Goal: Use online tool/utility: Utilize a website feature to perform a specific function

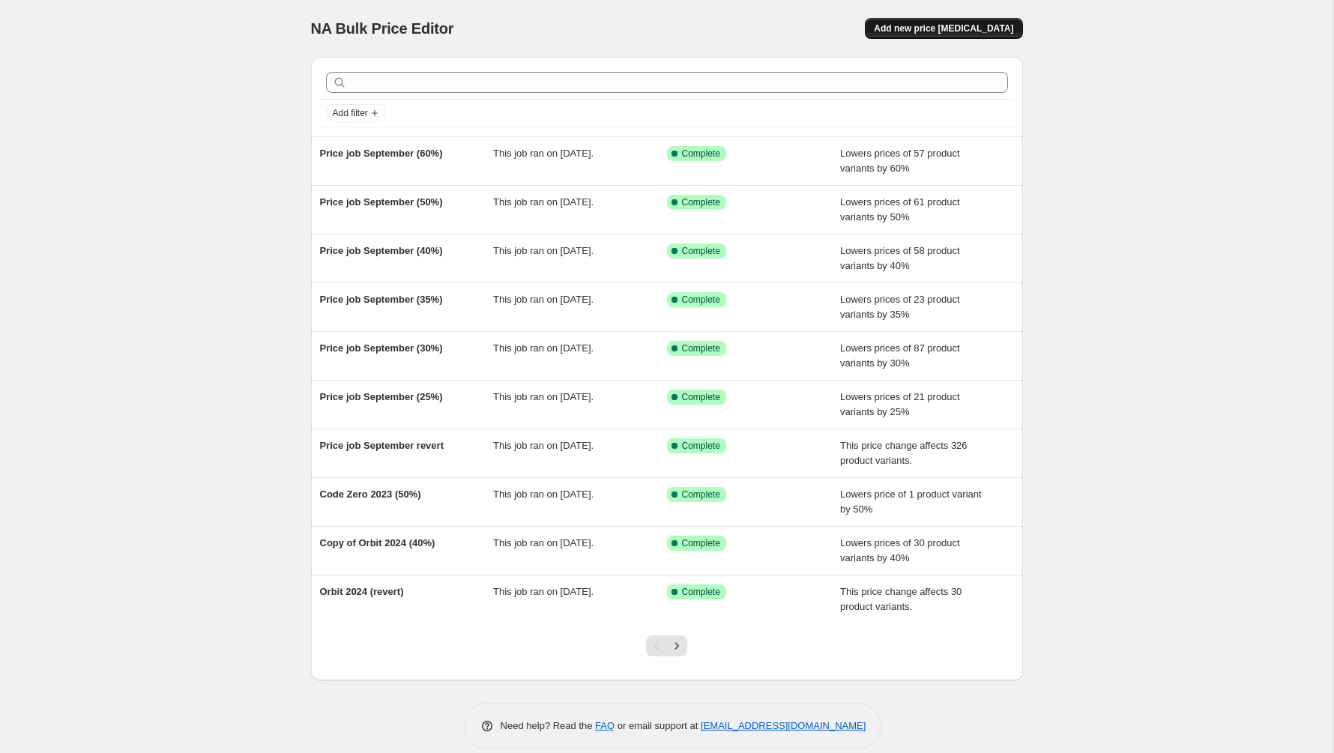
click at [945, 31] on span "Add new price [MEDICAL_DATA]" at bounding box center [943, 28] width 139 height 12
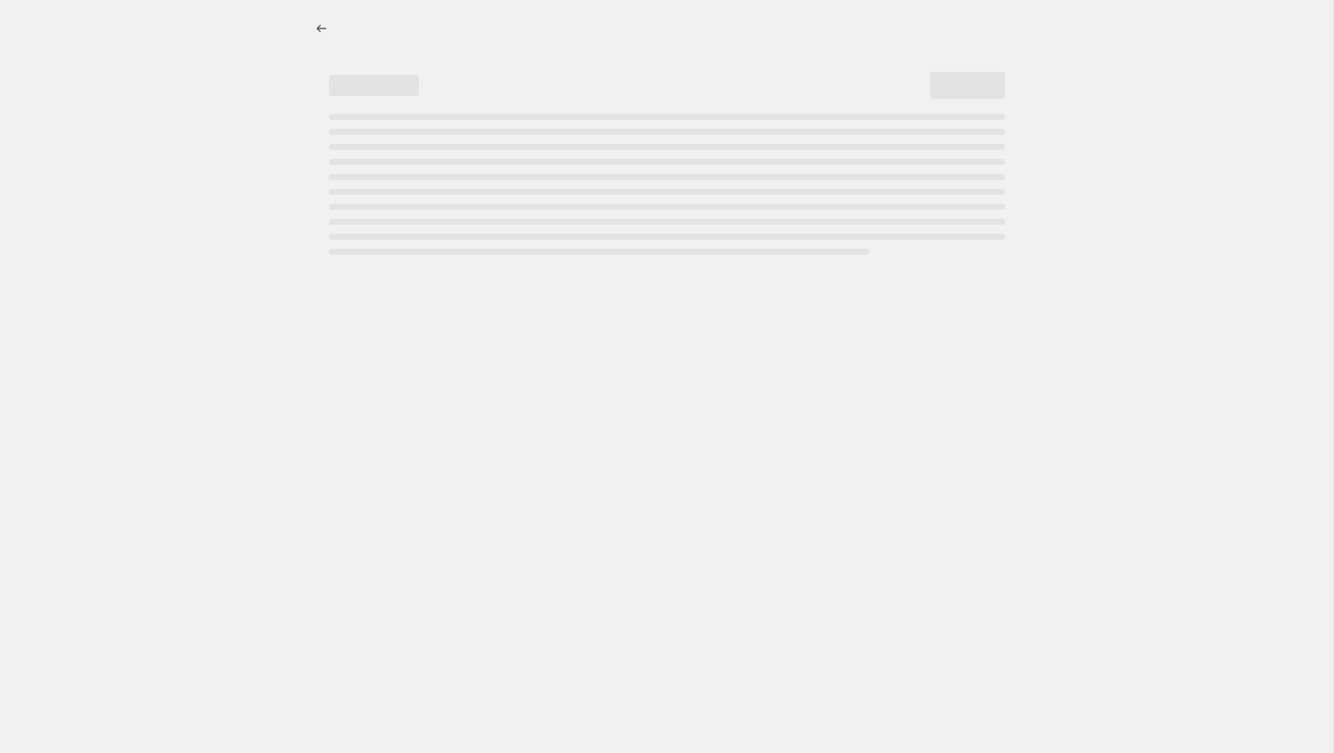
select select "percentage"
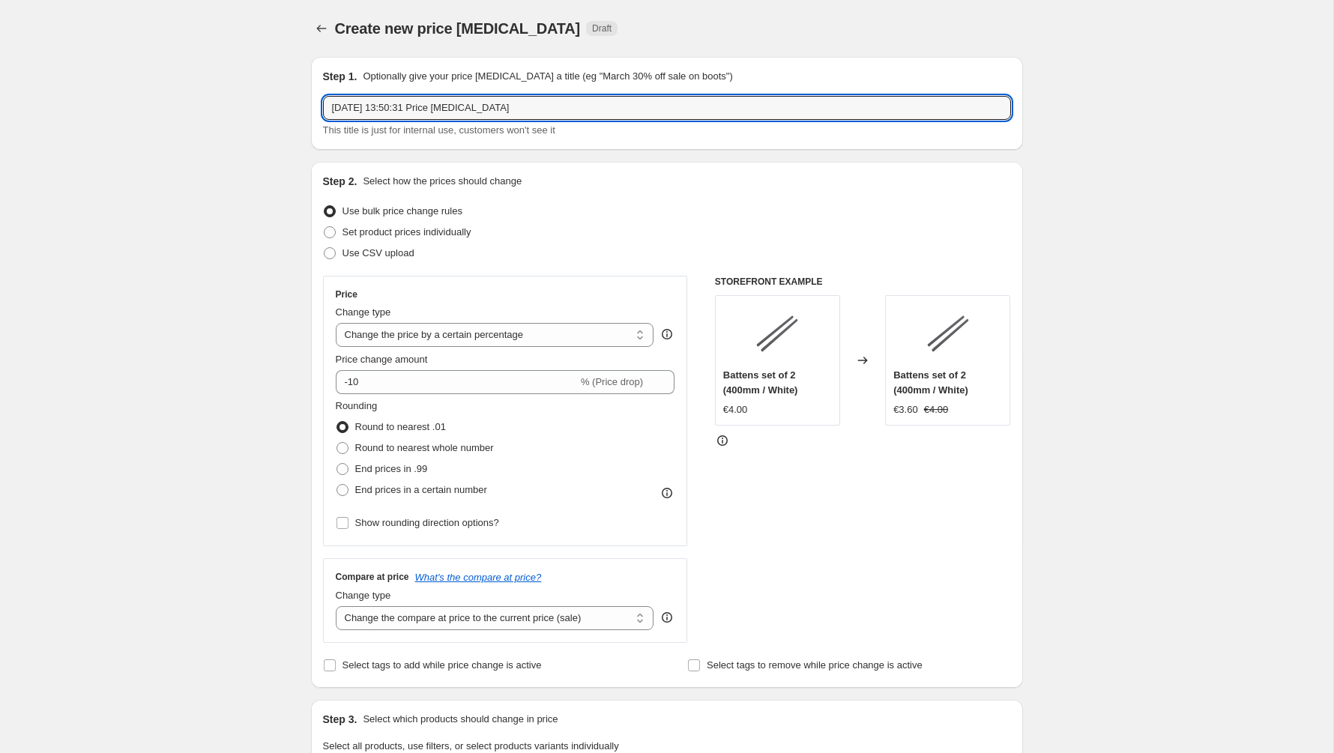
drag, startPoint x: 563, startPoint y: 105, endPoint x: 332, endPoint y: 81, distance: 232.7
click at [336, 82] on div "Step 1. Optionally give your price [MEDICAL_DATA] a title (eg "March 30% off sa…" at bounding box center [667, 103] width 688 height 69
type input "Orbit 2025 revert US"
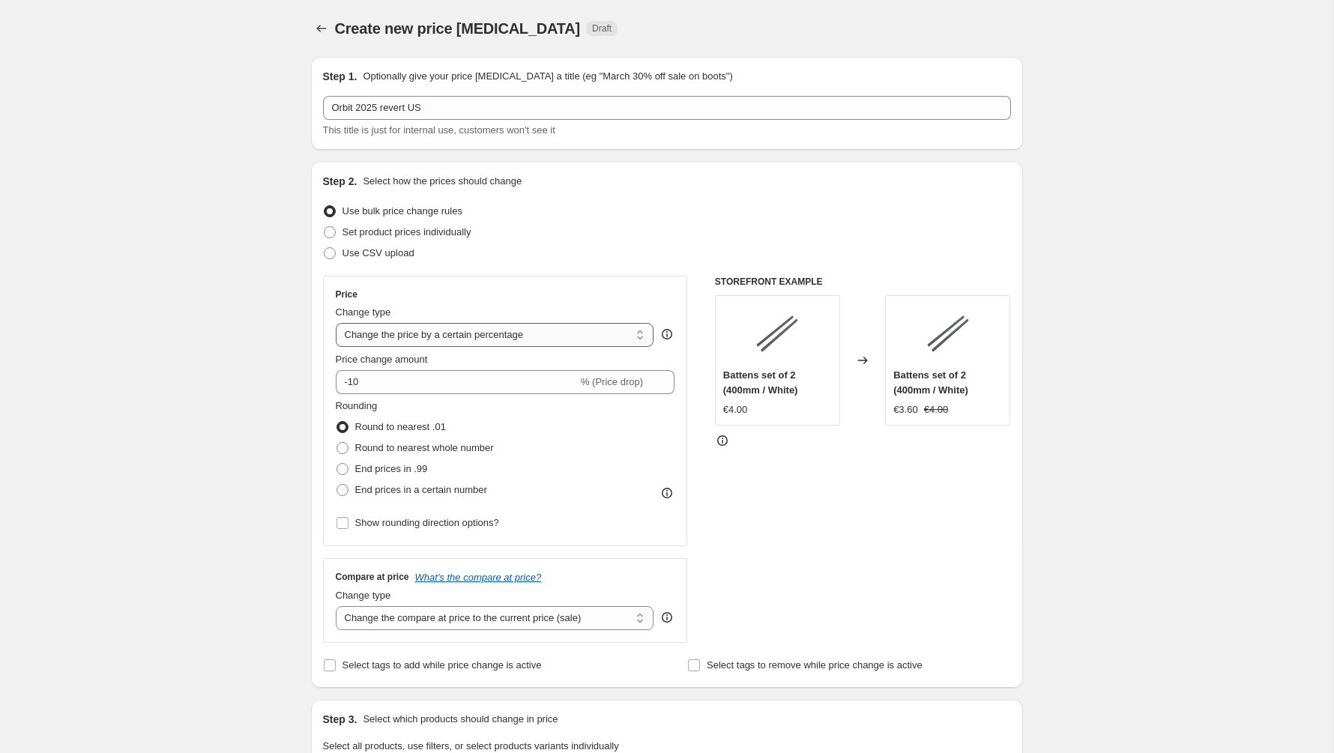
select select "ecap"
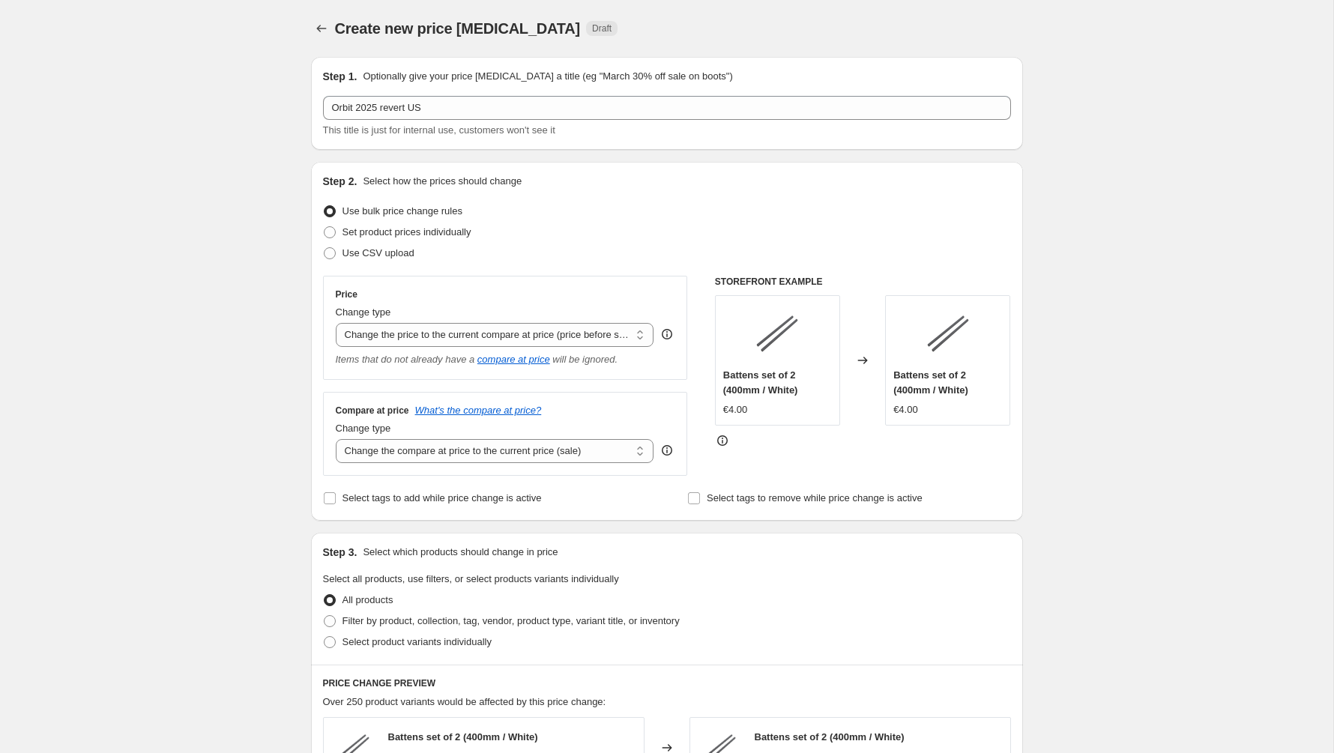
click at [256, 321] on div "Create new price [MEDICAL_DATA]. This page is ready Create new price [MEDICAL_D…" at bounding box center [666, 707] width 1333 height 1415
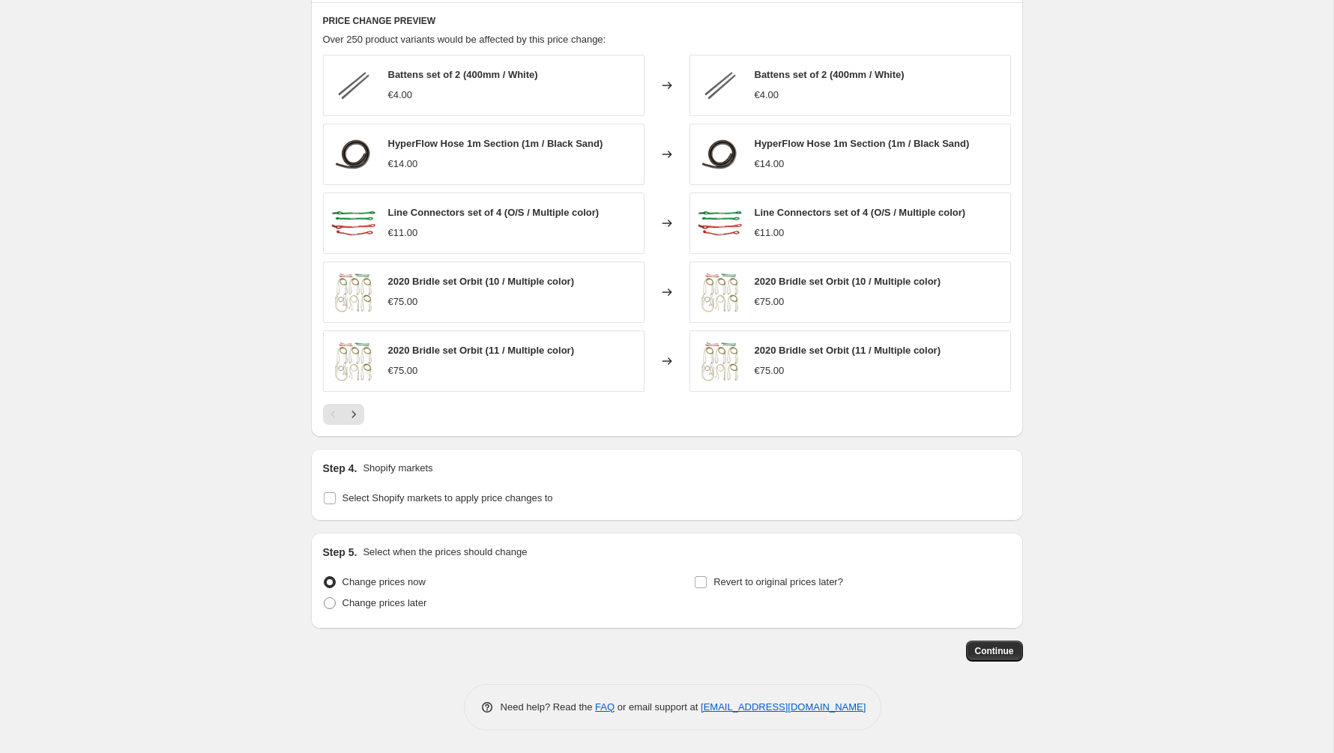
scroll to position [662, 0]
click at [399, 510] on div "Step 4. Shopify markets Select Shopify markets to apply price changes to" at bounding box center [667, 485] width 712 height 72
click at [397, 503] on span "Select Shopify markets to apply price changes to" at bounding box center [447, 497] width 211 height 11
click at [336, 503] on input "Select Shopify markets to apply price changes to" at bounding box center [330, 498] width 12 height 12
checkbox input "true"
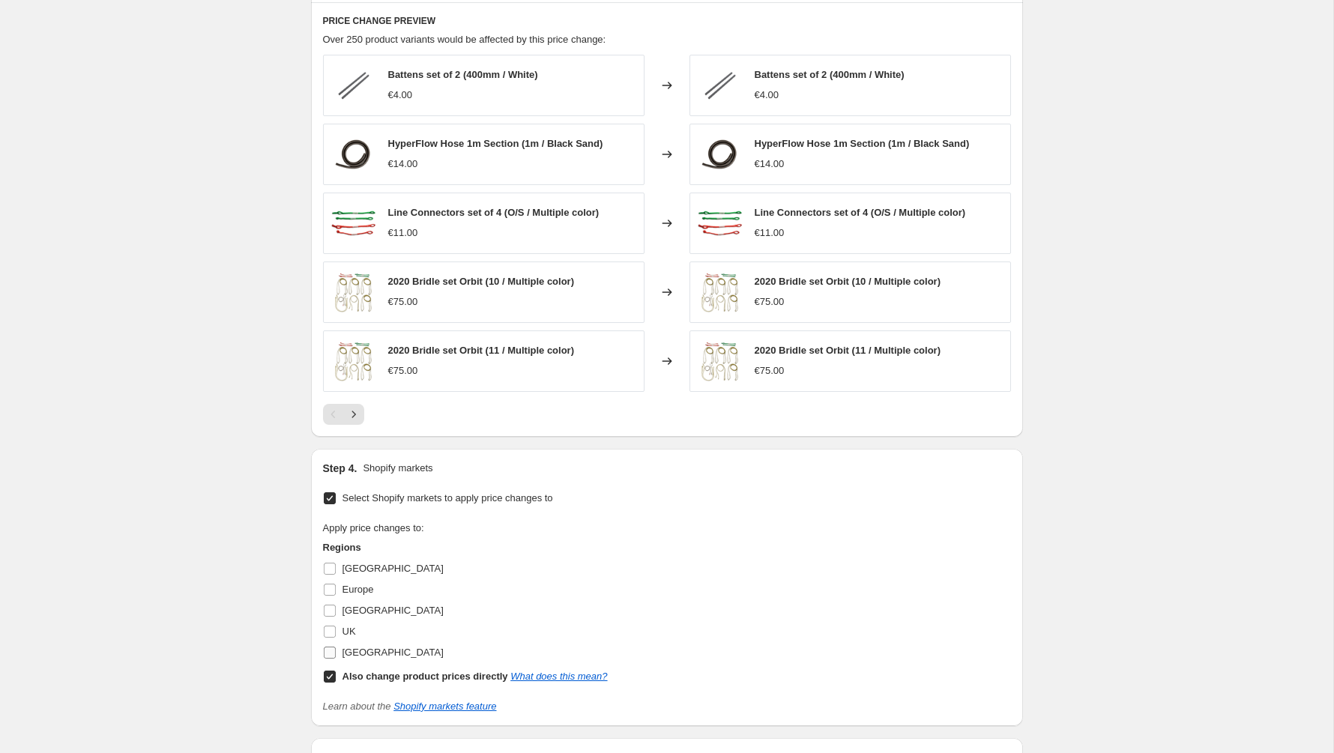
drag, startPoint x: 353, startPoint y: 672, endPoint x: 353, endPoint y: 661, distance: 11.2
click at [353, 672] on b "Also change product prices directly" at bounding box center [425, 676] width 166 height 11
click at [336, 672] on input "Also change product prices directly What does this mean?" at bounding box center [330, 677] width 12 height 12
checkbox input "false"
click at [351, 653] on span "[GEOGRAPHIC_DATA]" at bounding box center [392, 652] width 101 height 11
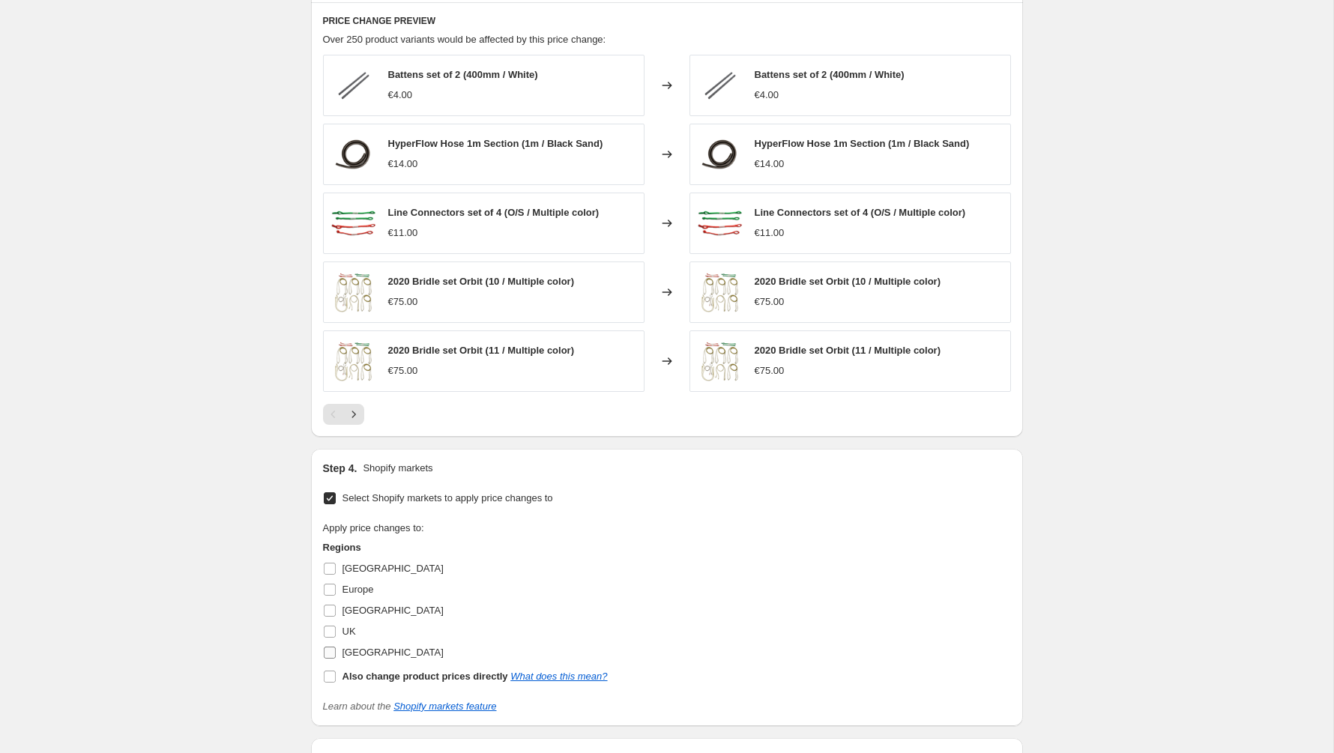
click at [336, 653] on input "[GEOGRAPHIC_DATA]" at bounding box center [330, 653] width 12 height 12
checkbox input "true"
drag, startPoint x: 335, startPoint y: 566, endPoint x: 363, endPoint y: 583, distance: 32.9
click at [335, 566] on input "[GEOGRAPHIC_DATA]" at bounding box center [330, 569] width 12 height 12
checkbox input "true"
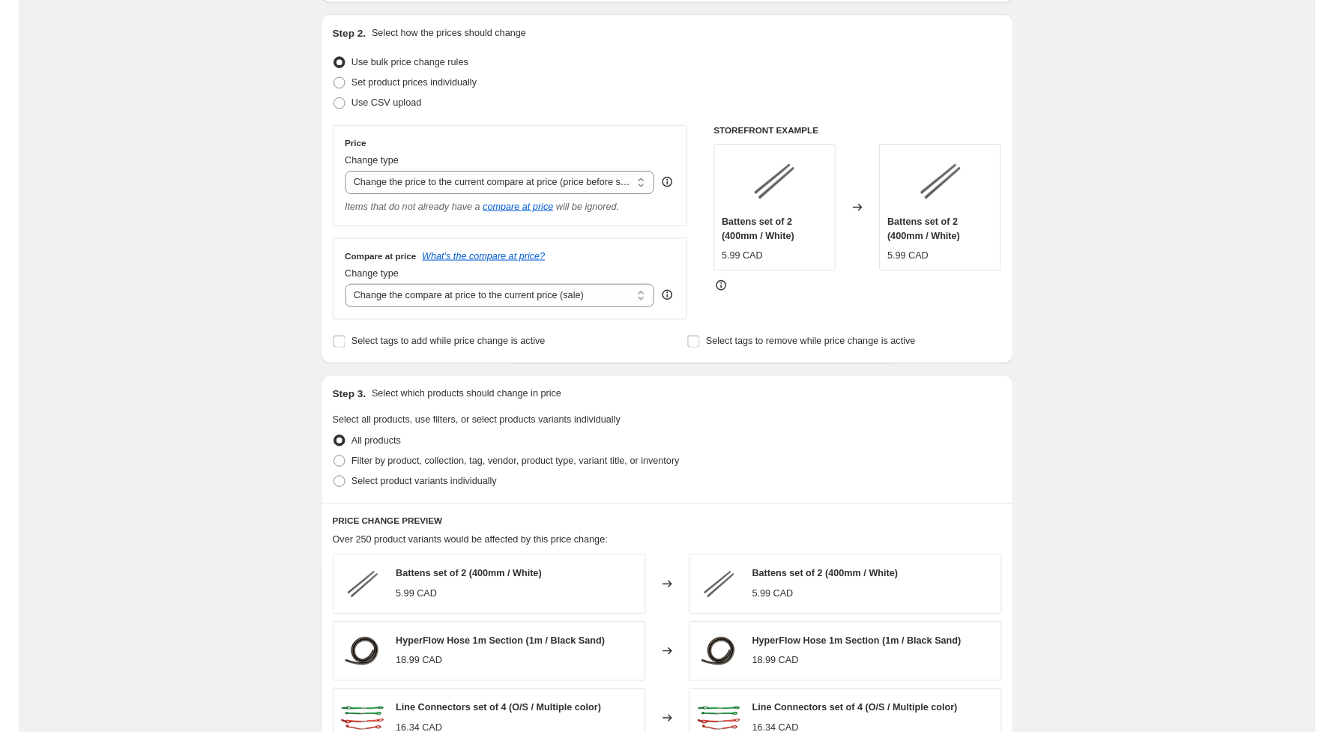
scroll to position [148, 0]
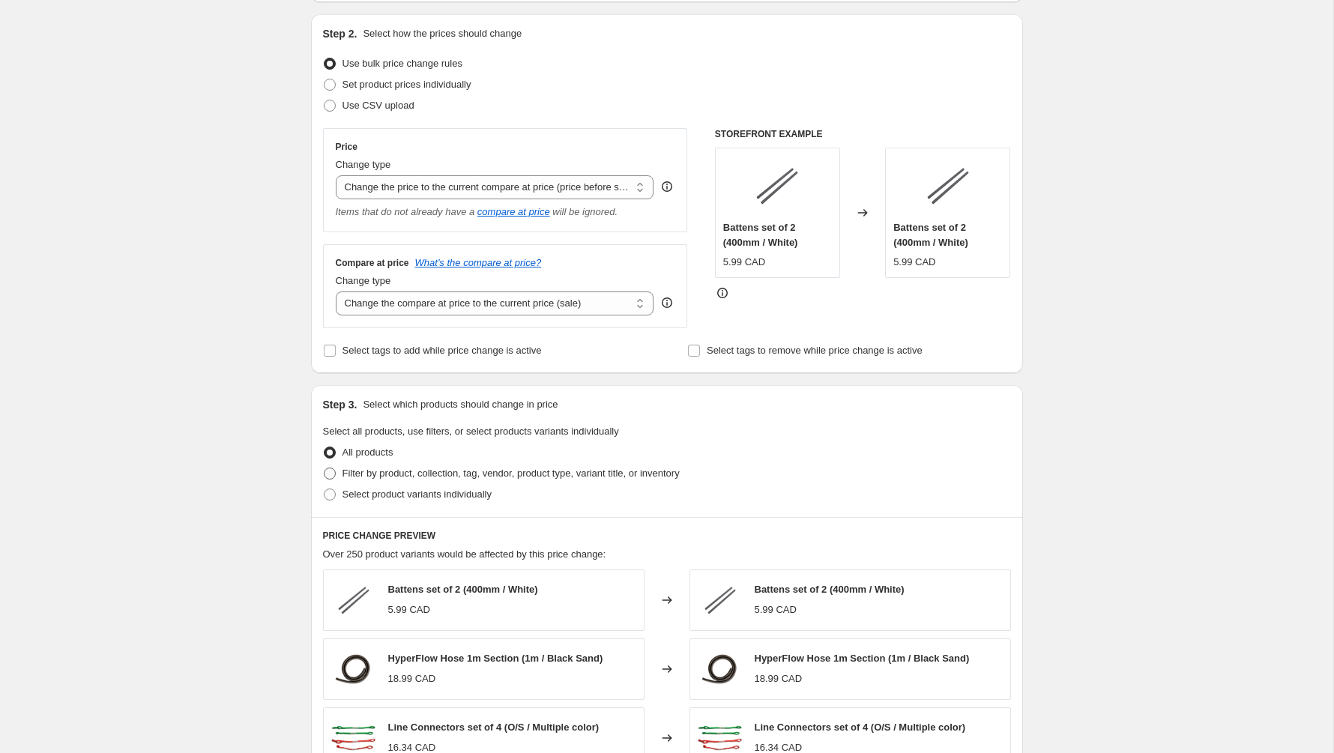
click at [433, 476] on span "Filter by product, collection, tag, vendor, product type, variant title, or inv…" at bounding box center [510, 473] width 337 height 11
click at [324, 468] on input "Filter by product, collection, tag, vendor, product type, variant title, or inv…" at bounding box center [324, 468] width 1 height 1
radio input "true"
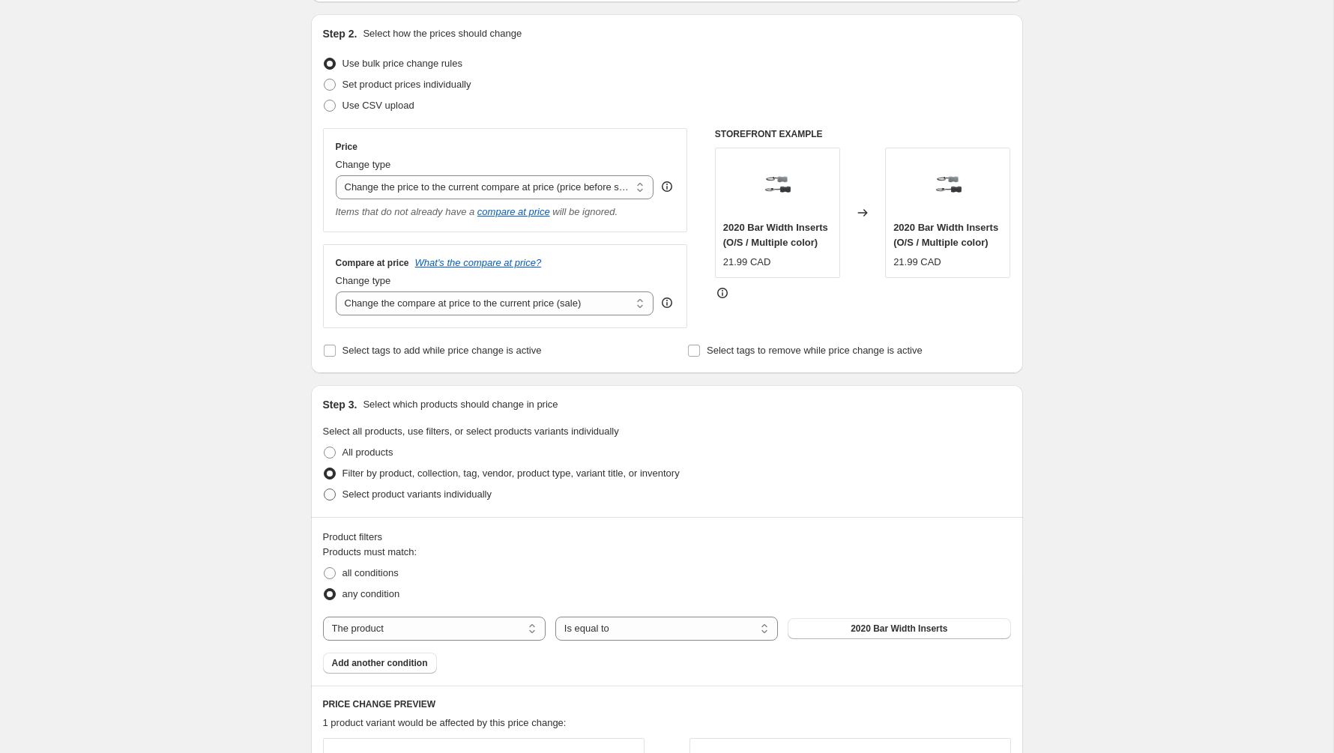
click at [428, 495] on span "Select product variants individually" at bounding box center [416, 493] width 149 height 11
click at [324, 489] on input "Select product variants individually" at bounding box center [324, 488] width 1 height 1
radio input "true"
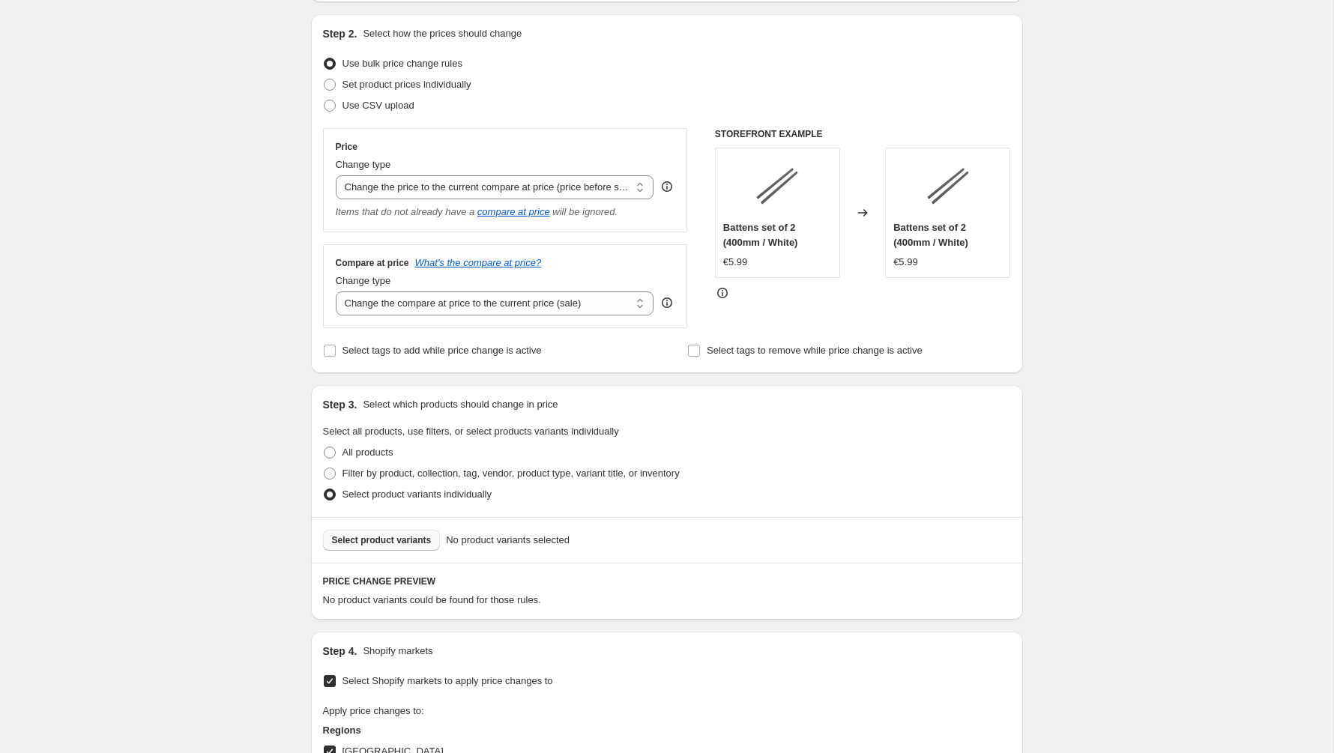
click at [412, 542] on span "Select product variants" at bounding box center [382, 540] width 100 height 12
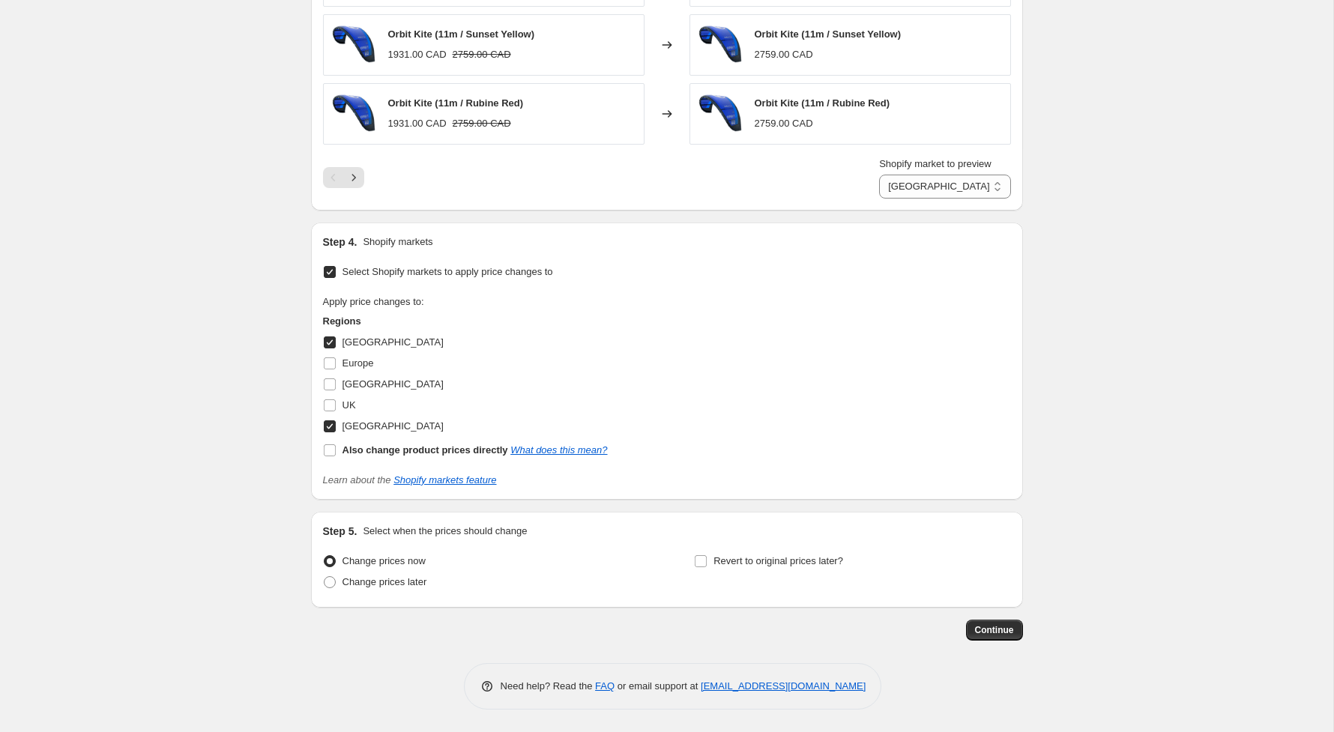
scroll to position [955, 0]
click at [977, 628] on span "Continue" at bounding box center [994, 630] width 39 height 12
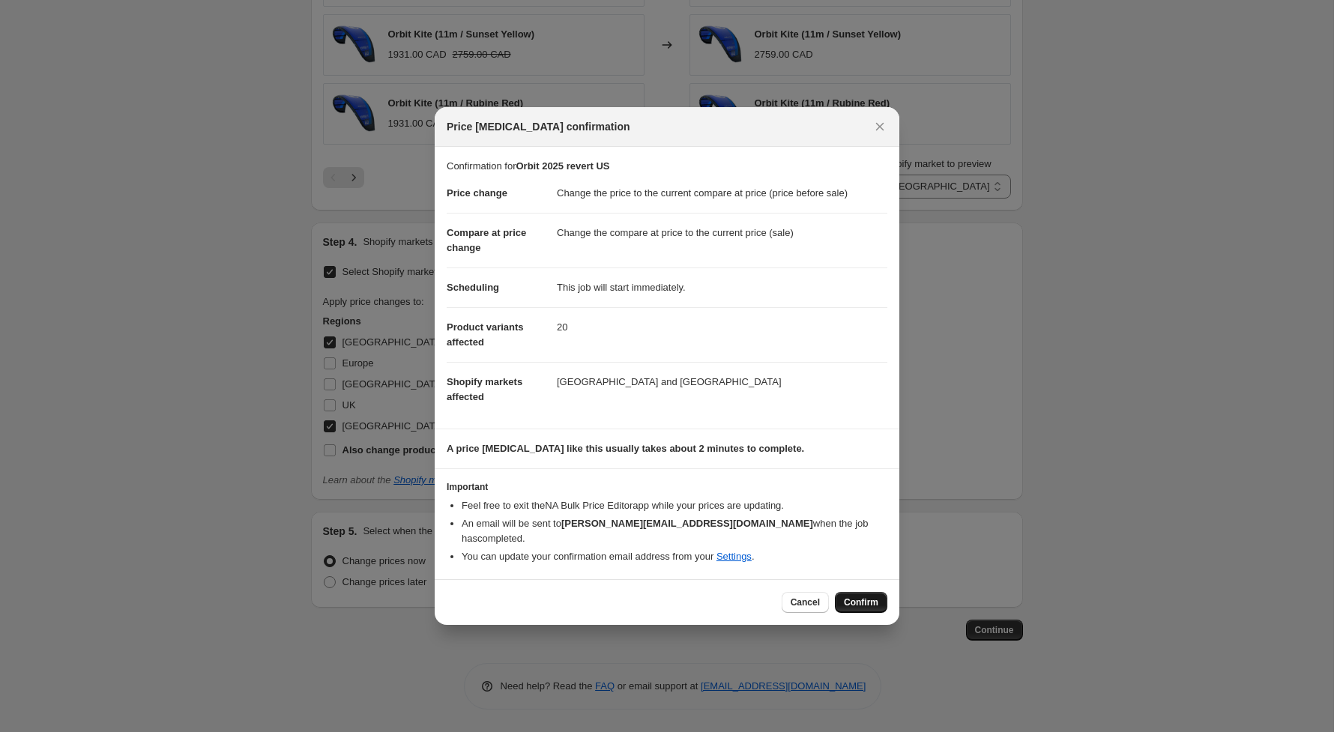
click at [864, 599] on span "Confirm" at bounding box center [861, 602] width 34 height 12
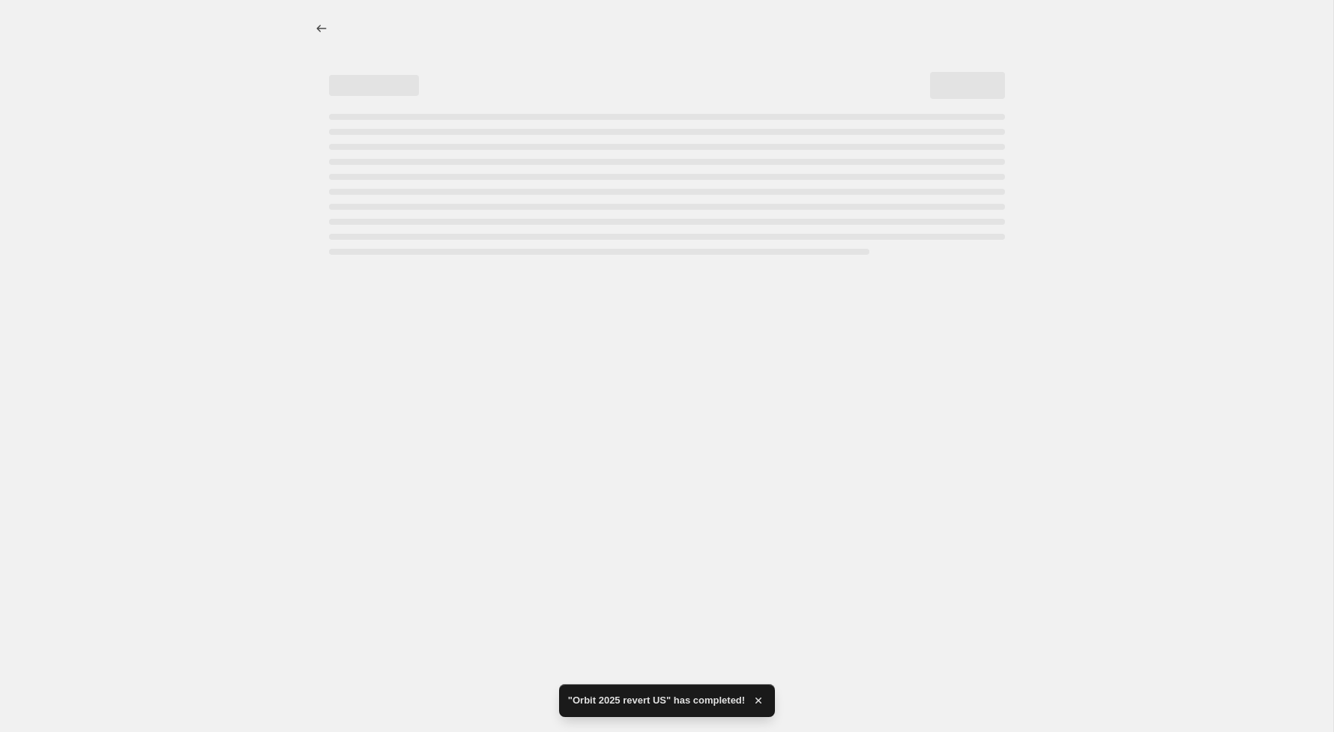
select select "ecap"
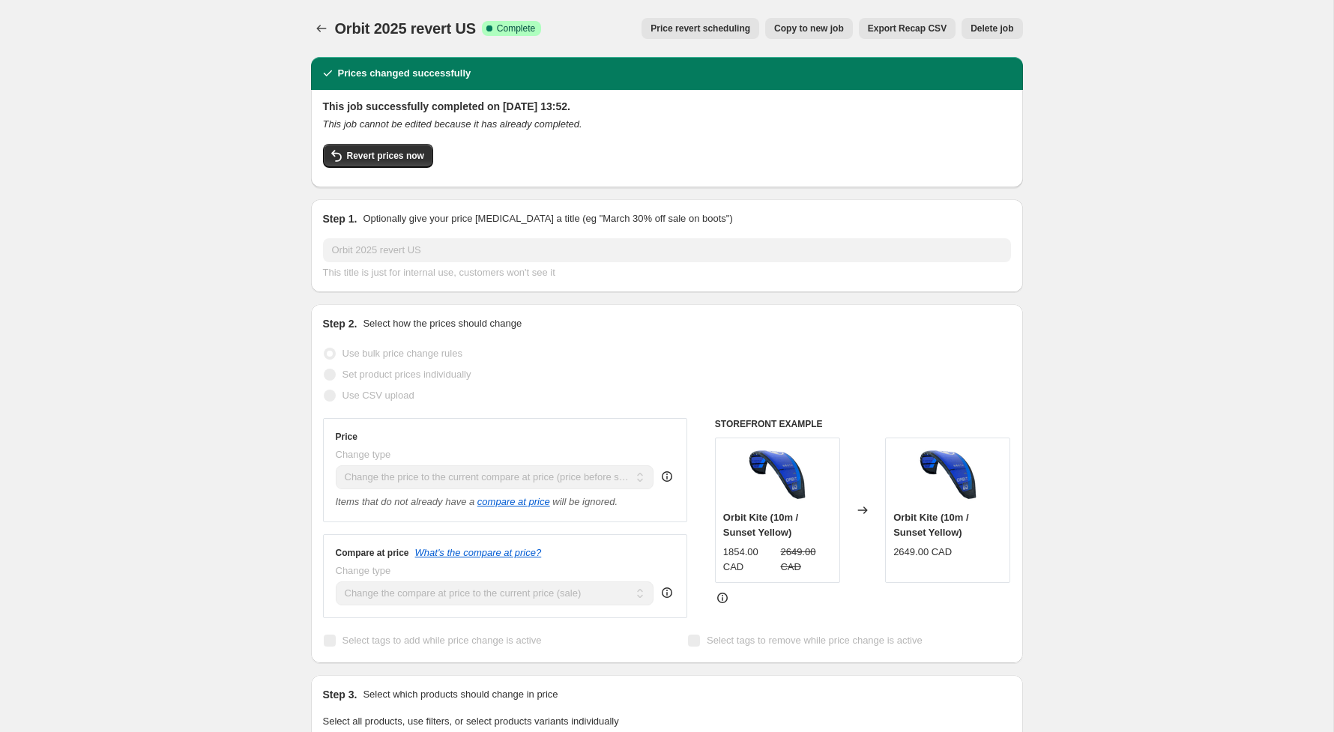
click at [820, 27] on span "Copy to new job" at bounding box center [809, 28] width 70 height 12
select select "ecap"
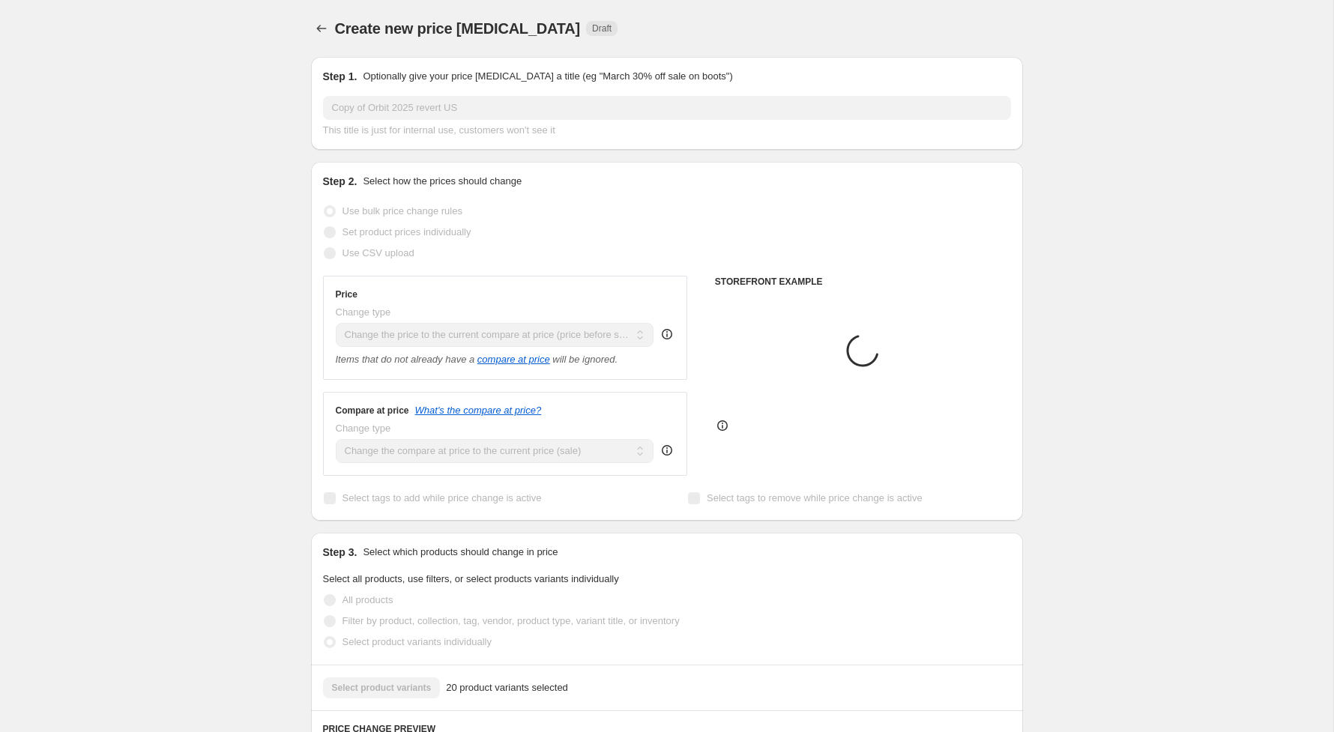
click at [491, 139] on div "Step 1. Optionally give your price [MEDICAL_DATA] a title (eg "March 30% off sa…" at bounding box center [667, 103] width 712 height 93
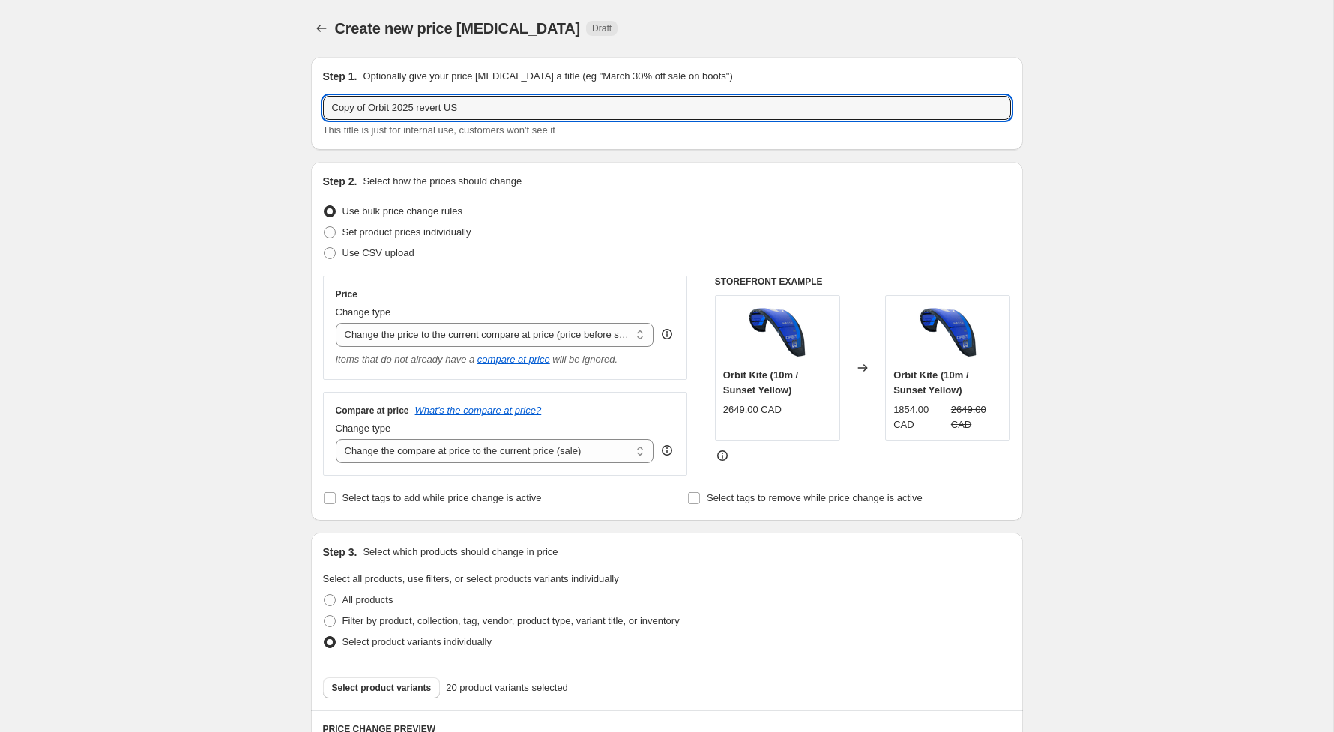
drag, startPoint x: 318, startPoint y: 106, endPoint x: 264, endPoint y: 104, distance: 53.2
drag, startPoint x: 408, startPoint y: 104, endPoint x: 423, endPoint y: 103, distance: 14.3
click at [411, 104] on input "Orbit 2025 revert US" at bounding box center [667, 108] width 688 height 24
type input "Orbit 2025 US"
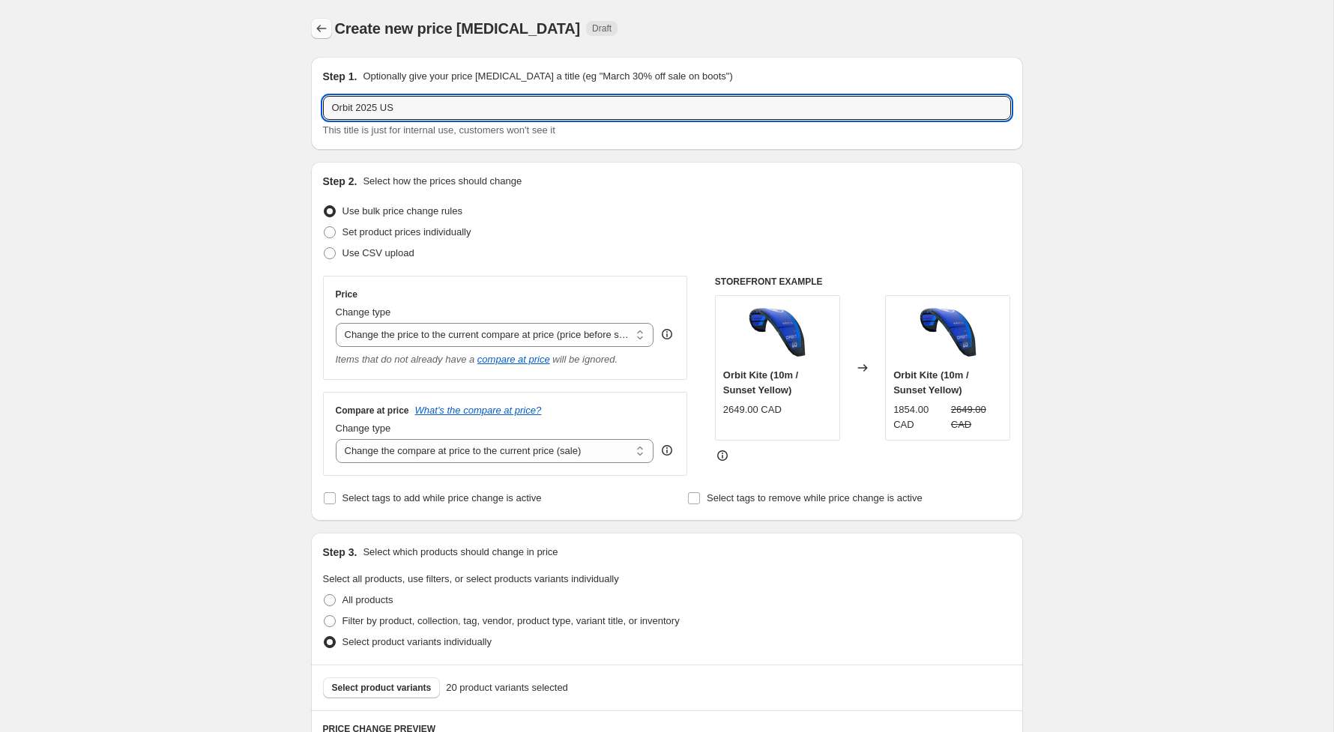
click at [330, 30] on button "Price change jobs" at bounding box center [321, 28] width 21 height 21
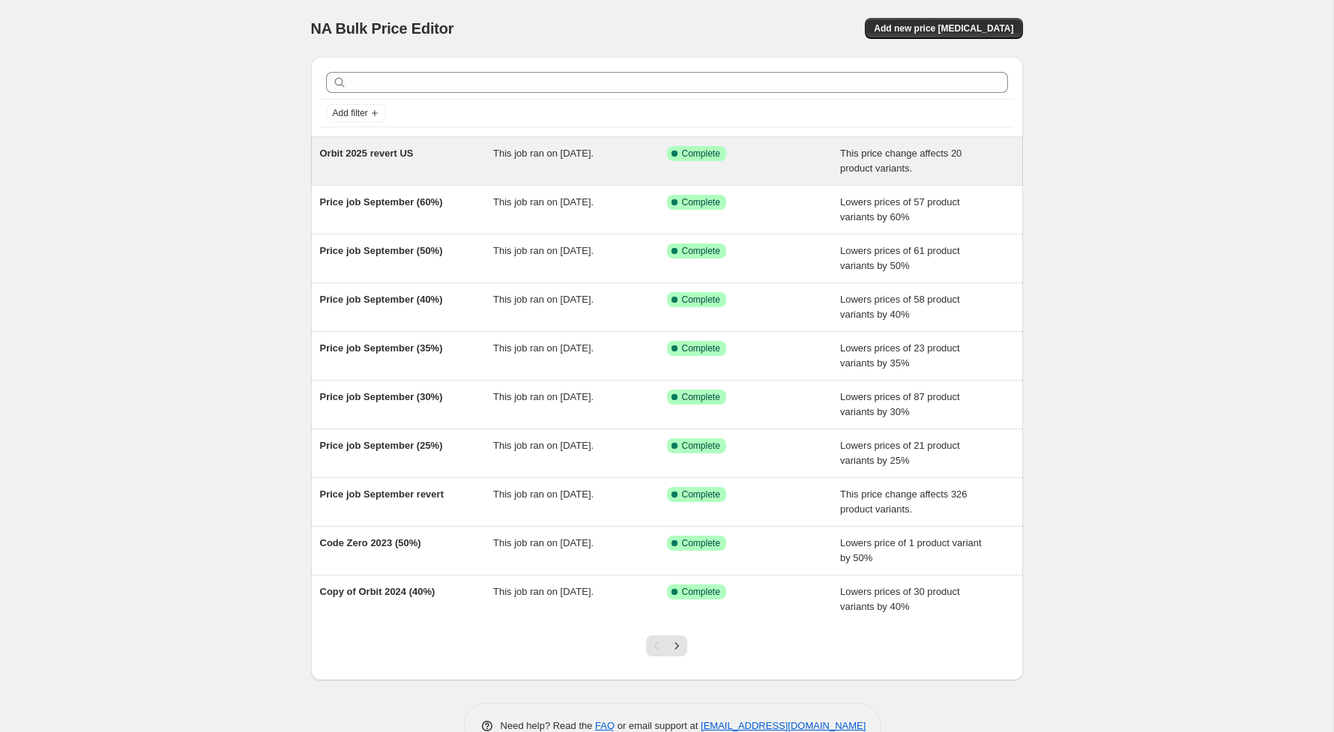
click at [414, 157] on span "Orbit 2025 revert US" at bounding box center [367, 153] width 94 height 11
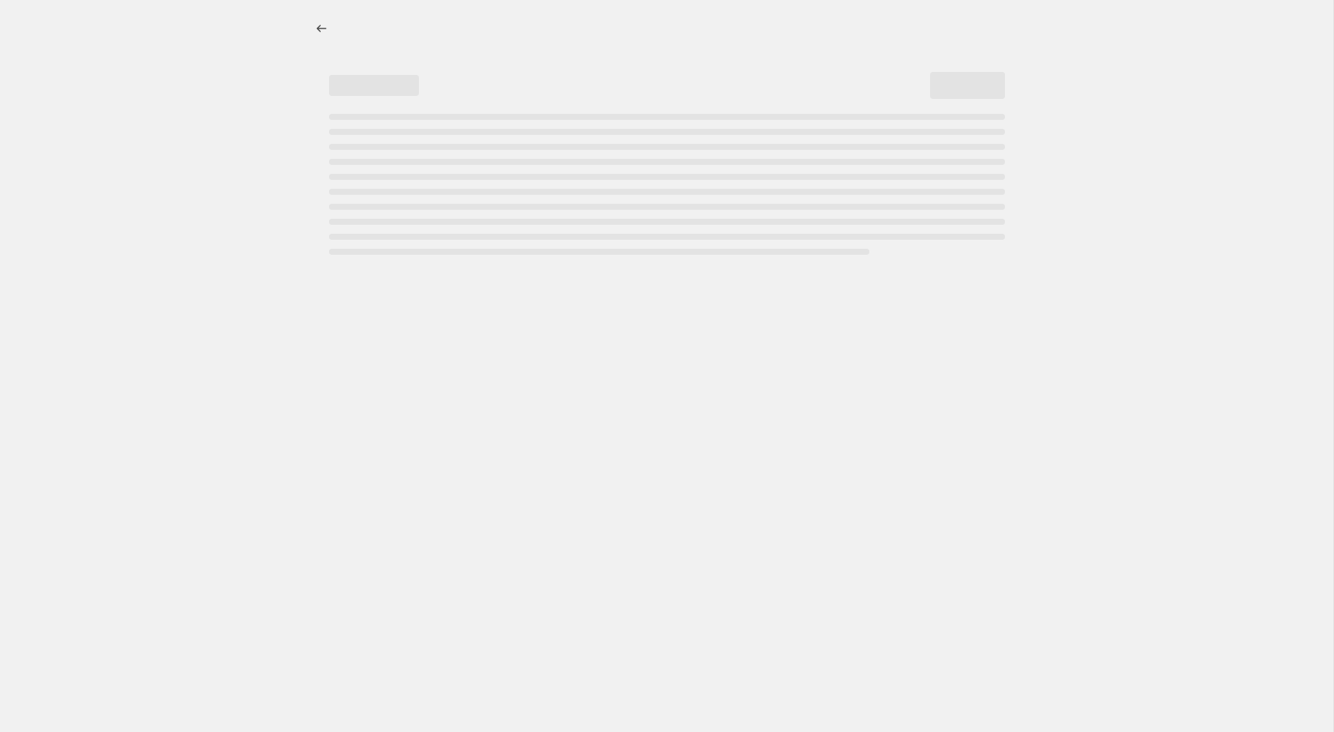
select select "ecap"
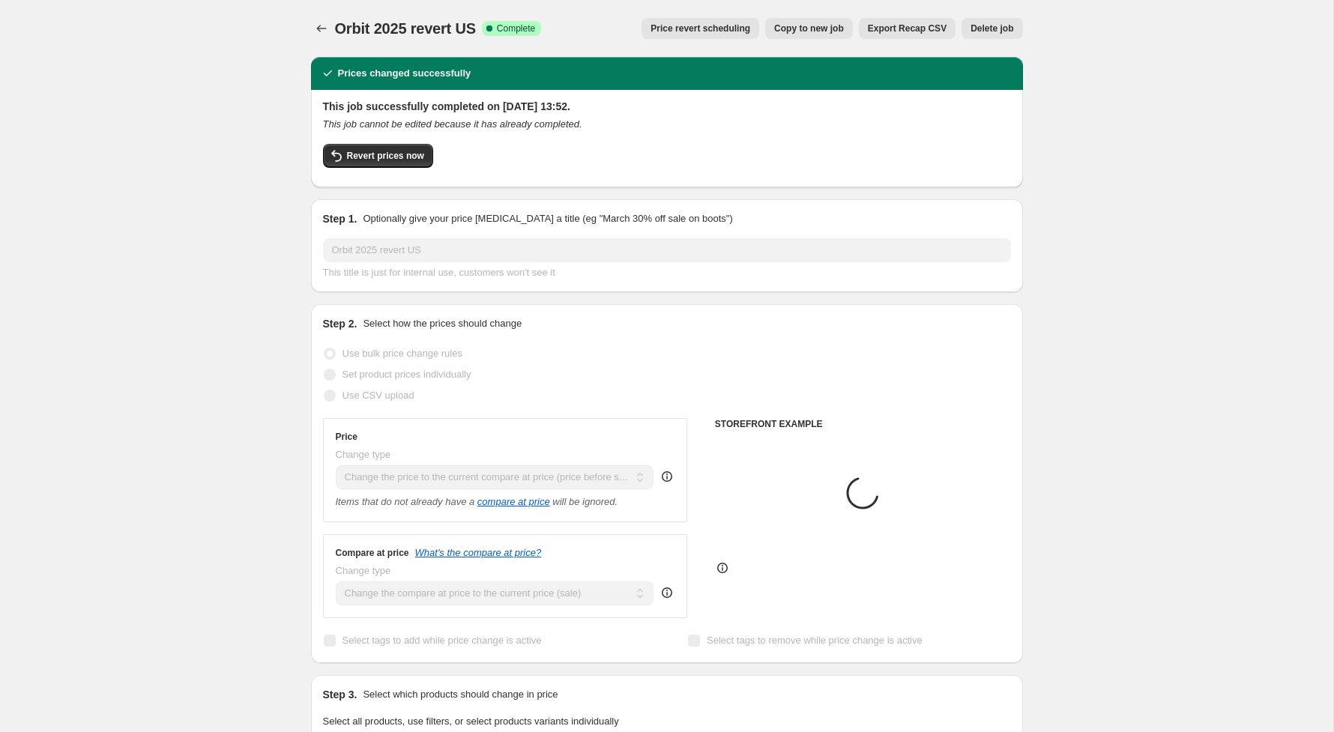
click at [803, 34] on span "Copy to new job" at bounding box center [809, 28] width 70 height 12
select select "ecap"
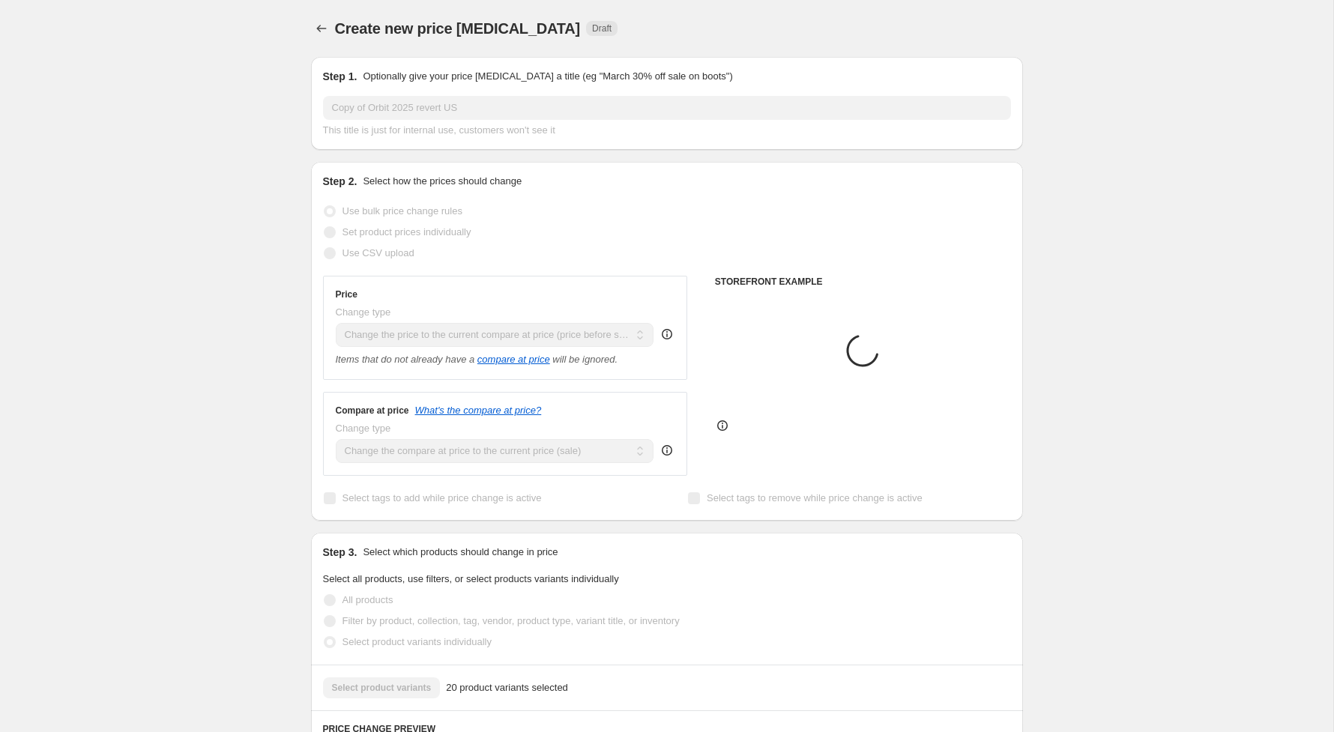
click at [387, 126] on span "This title is just for internal use, customers won't see it" at bounding box center [439, 129] width 232 height 11
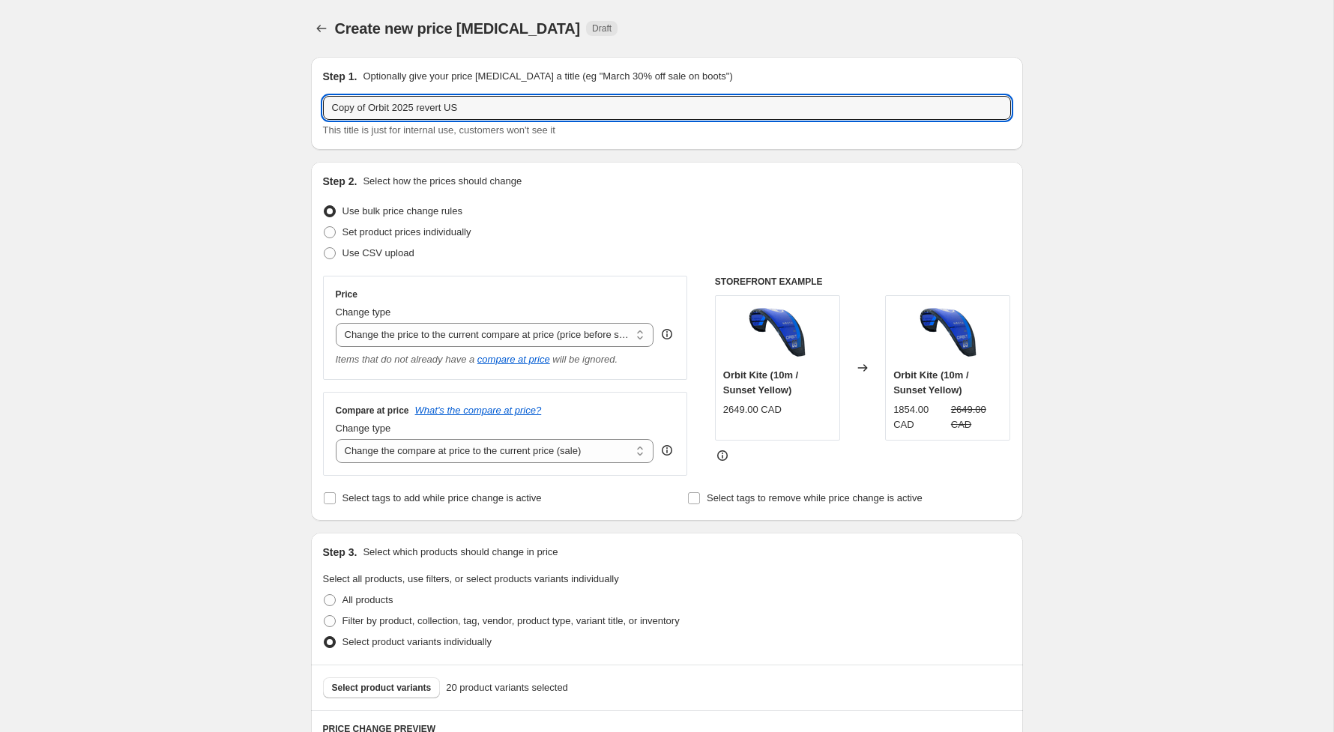
drag, startPoint x: 370, startPoint y: 108, endPoint x: 243, endPoint y: 100, distance: 126.8
drag, startPoint x: 408, startPoint y: 104, endPoint x: 450, endPoint y: 82, distance: 47.2
click at [411, 103] on input "Orbit 2025 revert US" at bounding box center [667, 108] width 688 height 24
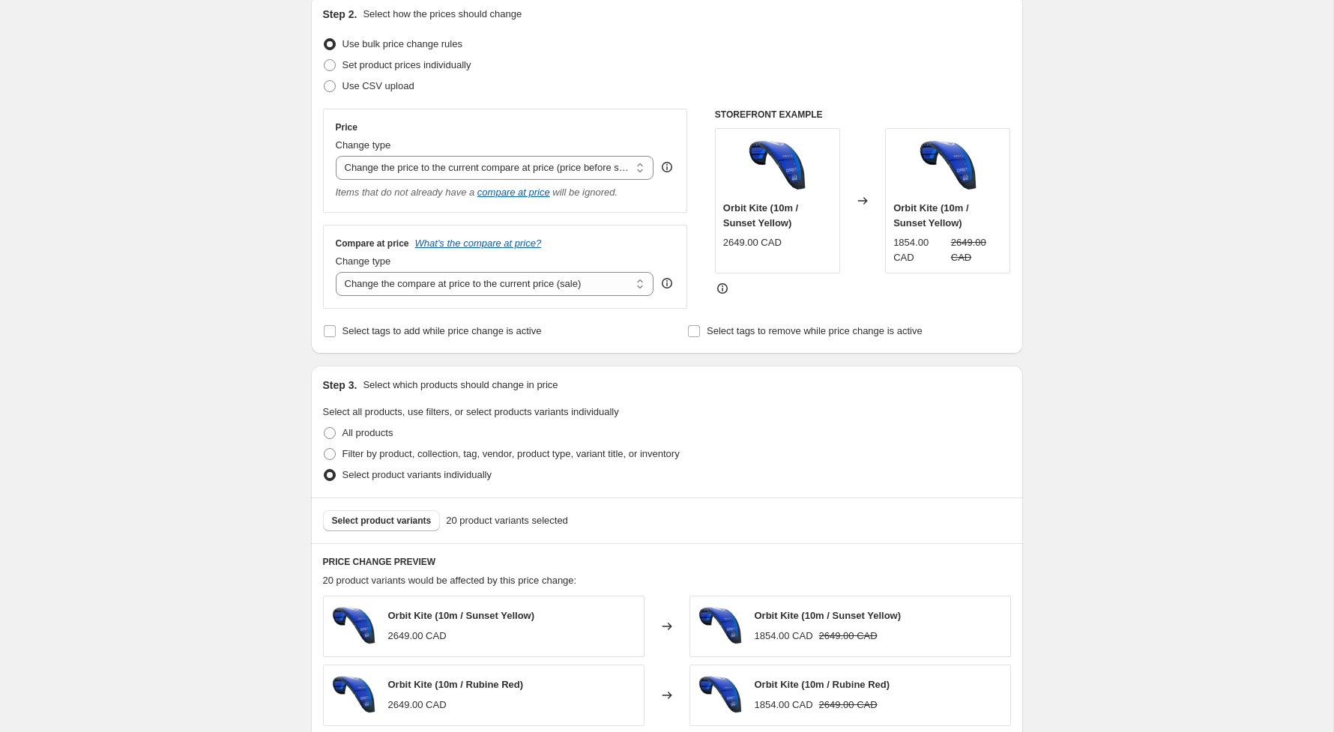
scroll to position [161, 0]
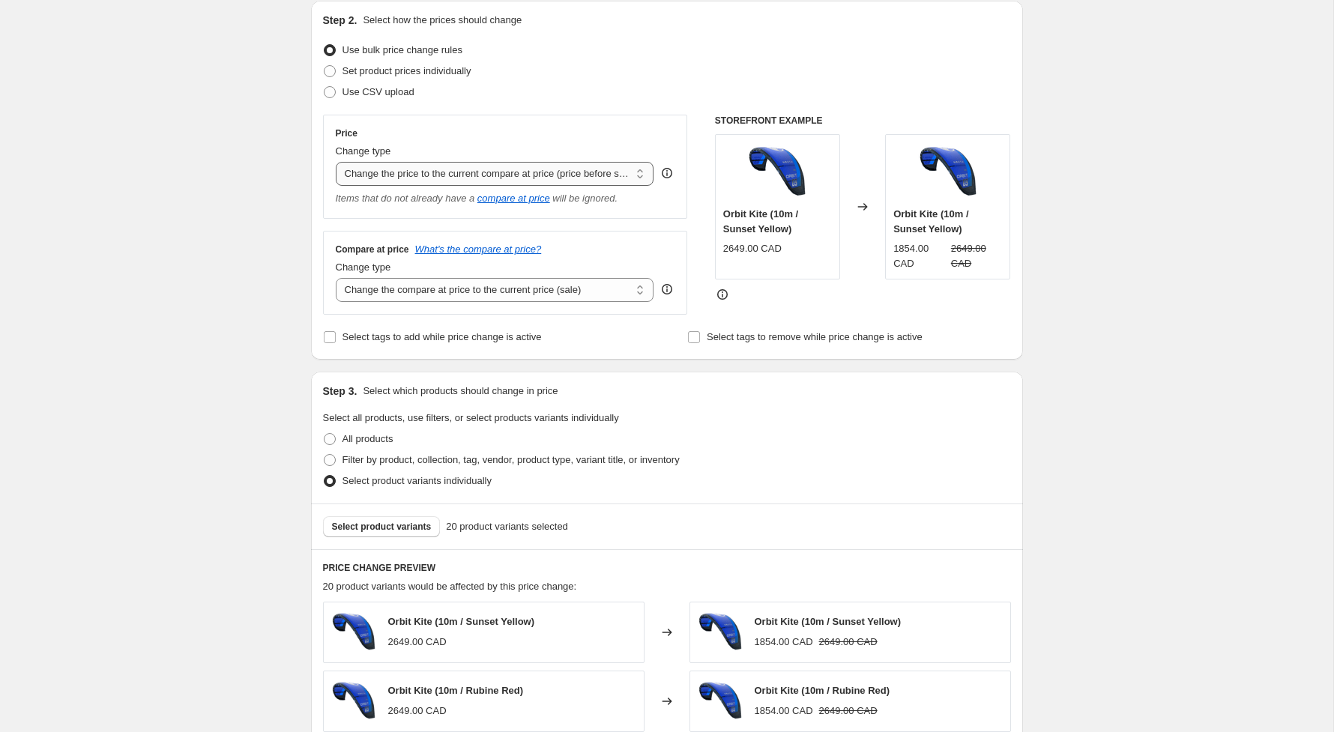
type input "Orbit 2025 US (20%)"
select select "percentage"
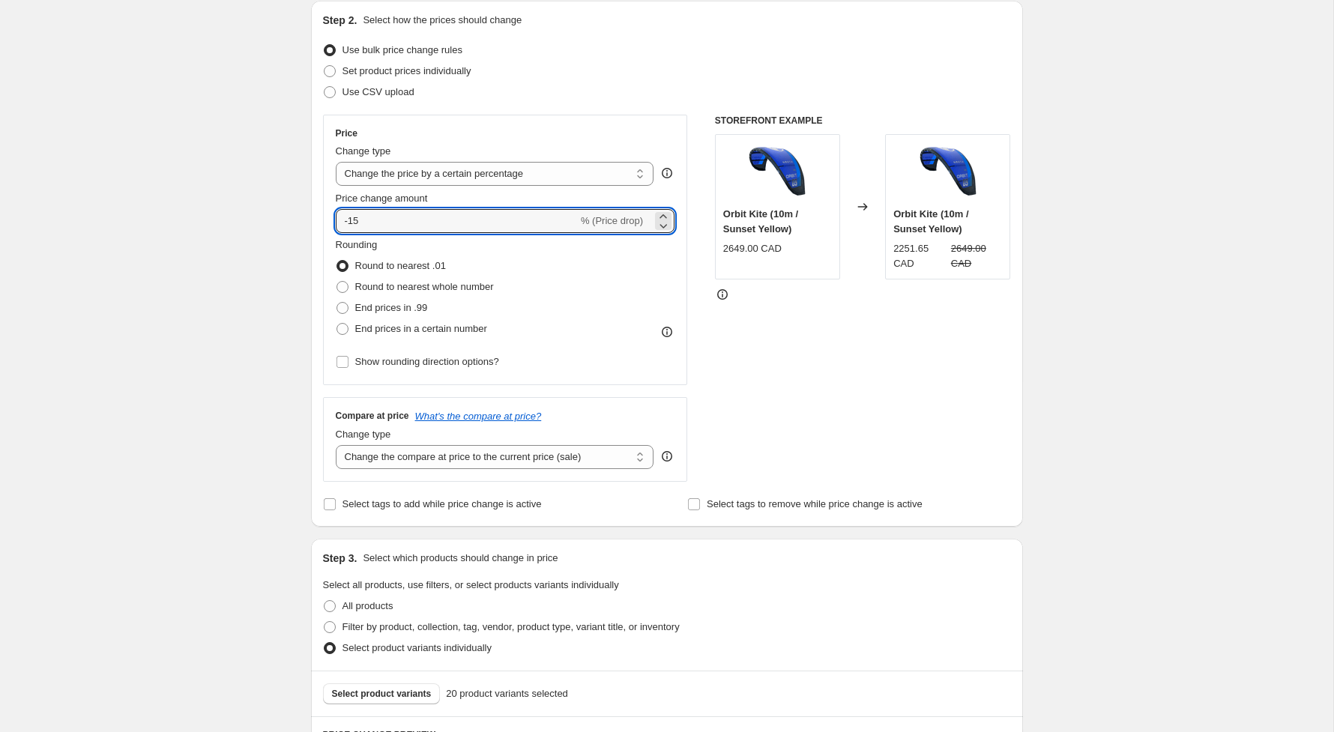
drag, startPoint x: 414, startPoint y: 230, endPoint x: 261, endPoint y: 206, distance: 154.7
type input "-20"
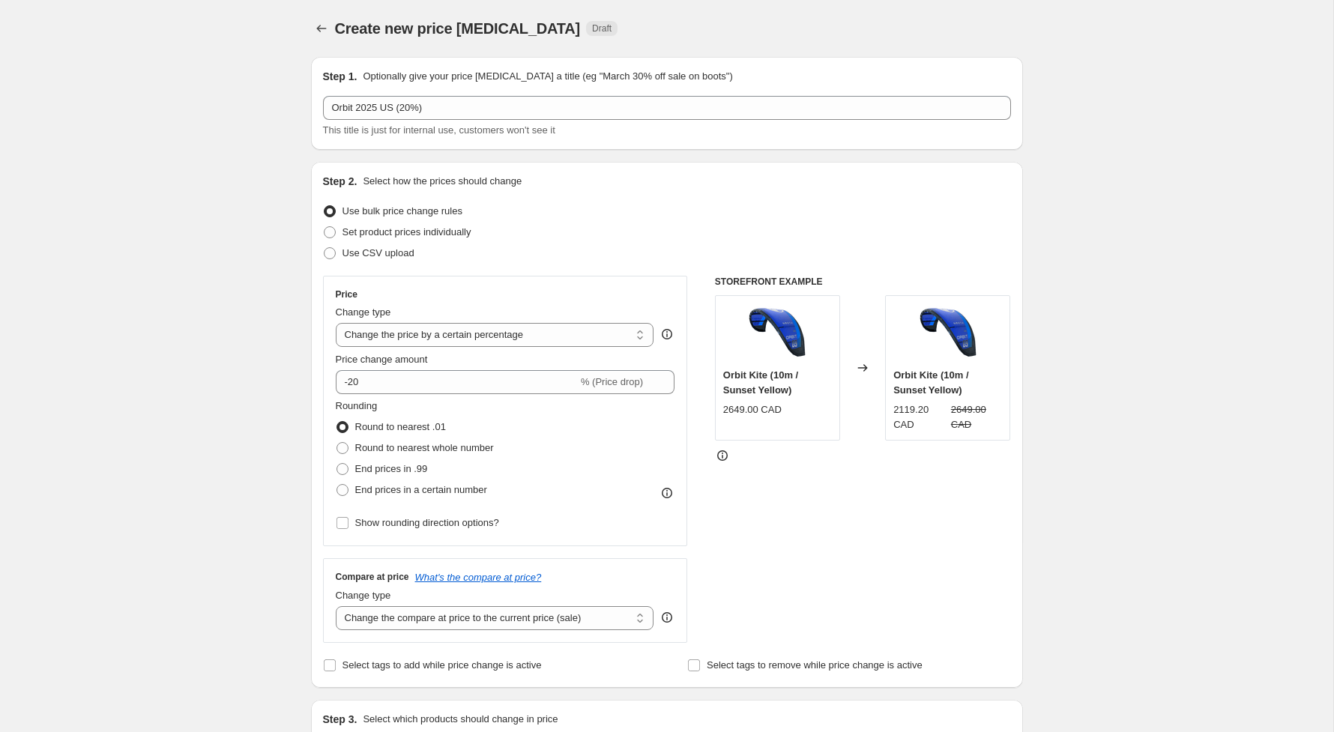
scroll to position [34, 0]
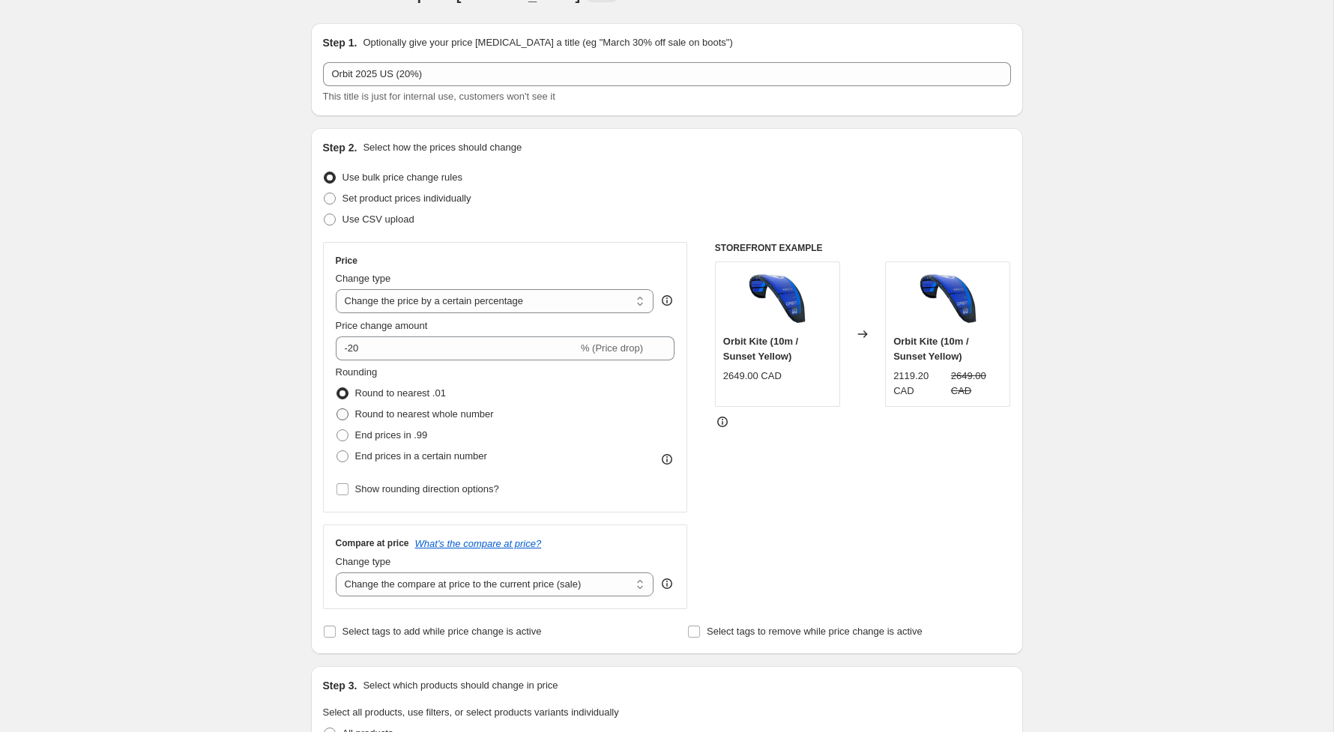
click at [445, 423] on label "Round to nearest whole number" at bounding box center [415, 414] width 158 height 21
click at [337, 409] on input "Round to nearest whole number" at bounding box center [336, 408] width 1 height 1
radio input "true"
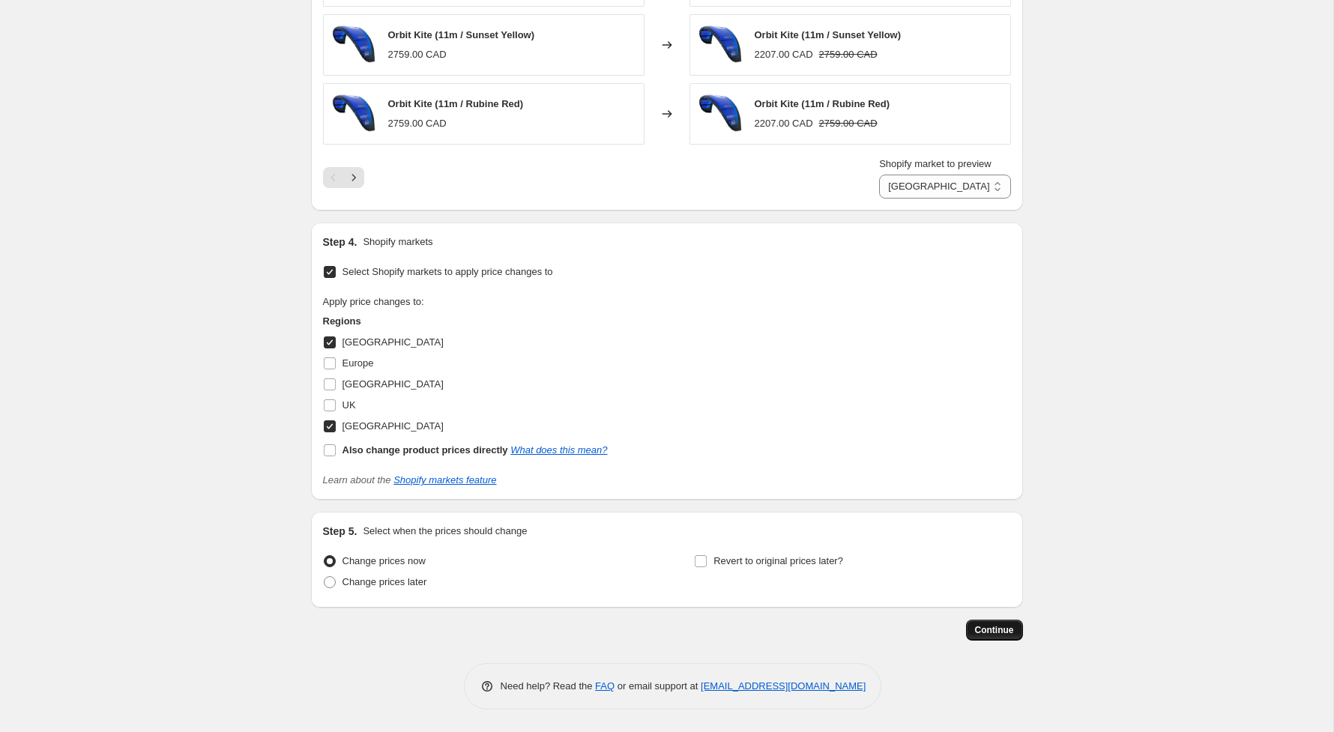
scroll to position [1122, 0]
click at [995, 634] on span "Continue" at bounding box center [994, 630] width 39 height 12
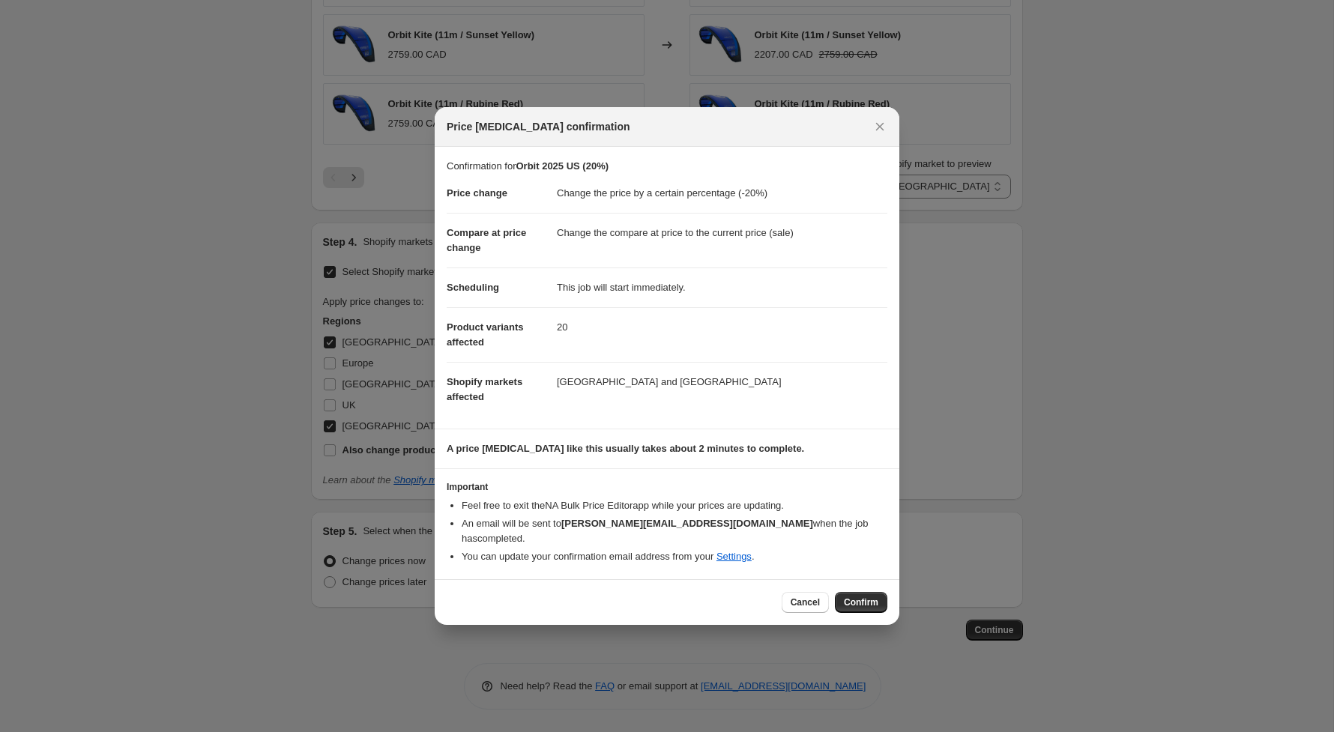
click at [860, 598] on span "Confirm" at bounding box center [861, 602] width 34 height 12
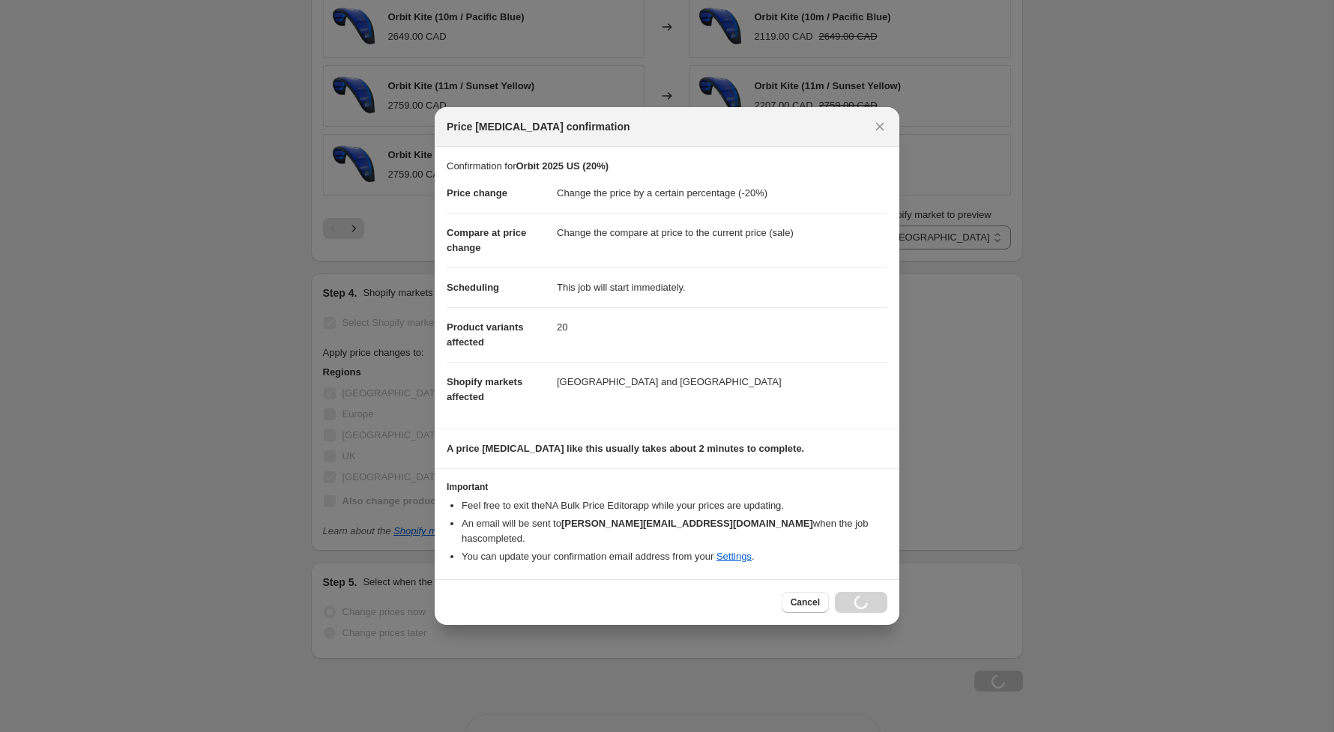
scroll to position [1122, 0]
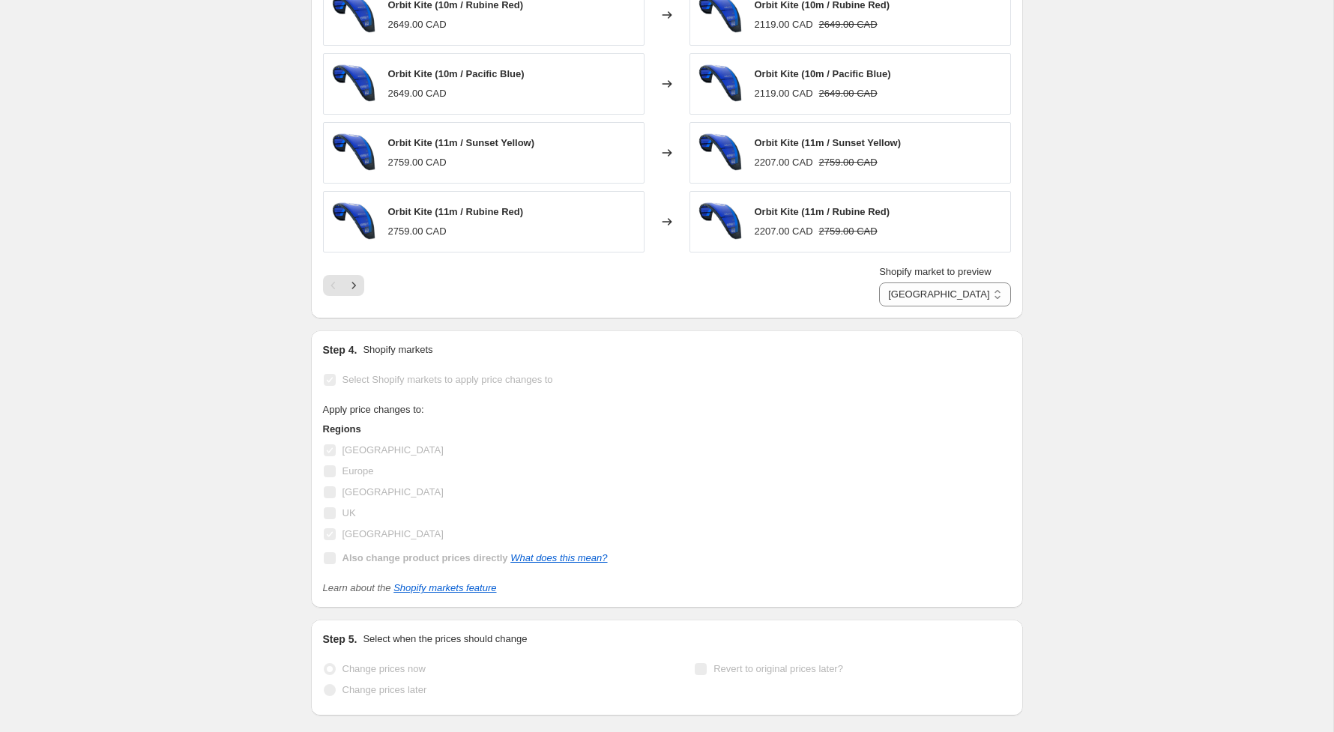
select select "percentage"
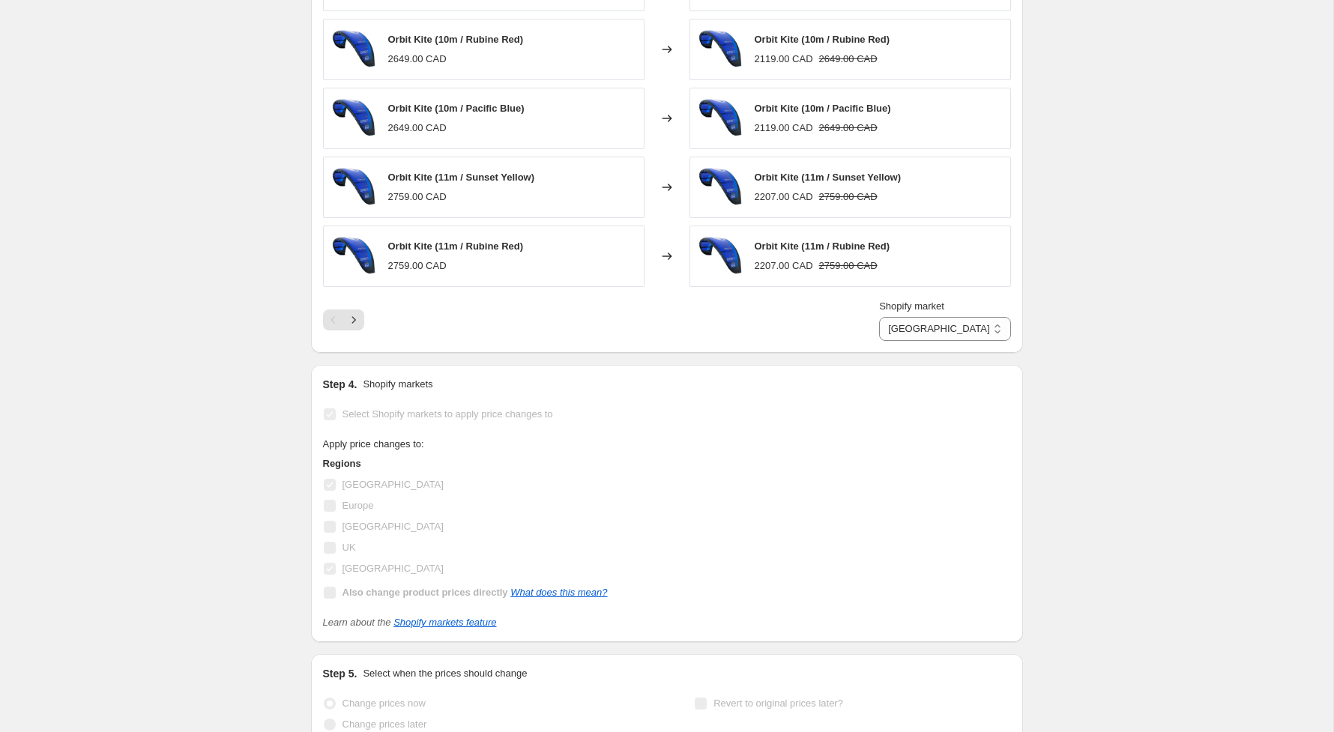
scroll to position [0, 0]
